Goal: Task Accomplishment & Management: Use online tool/utility

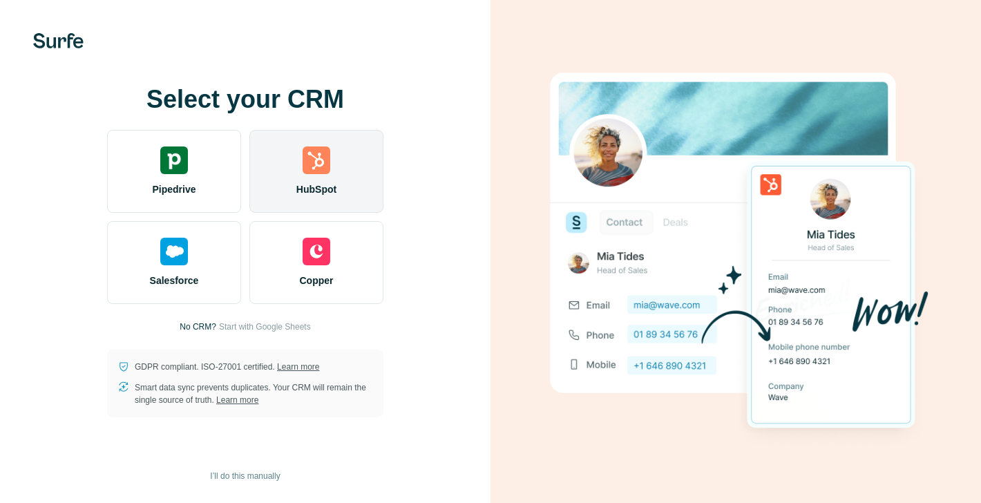
click at [315, 169] on img at bounding box center [317, 160] width 28 height 28
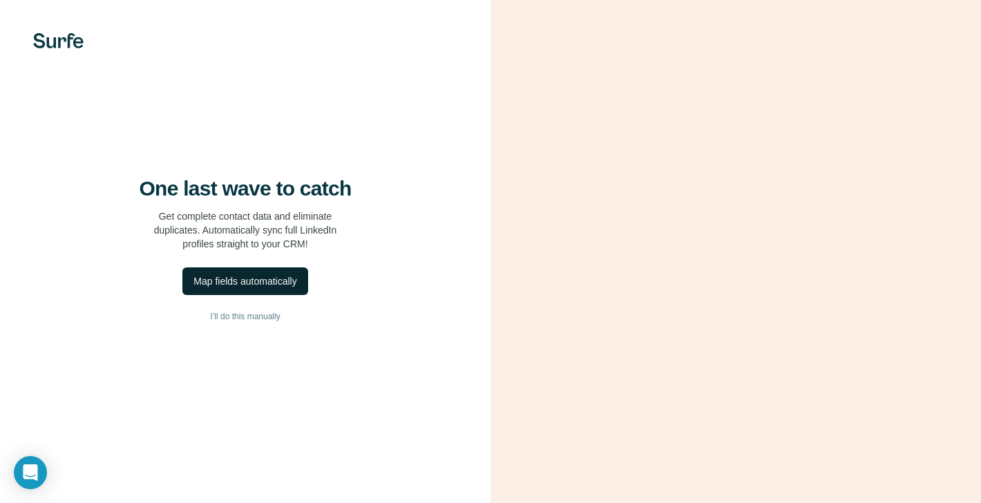
click at [269, 288] on div "Map fields automatically" at bounding box center [244, 281] width 103 height 14
